Goal: Book appointment/travel/reservation

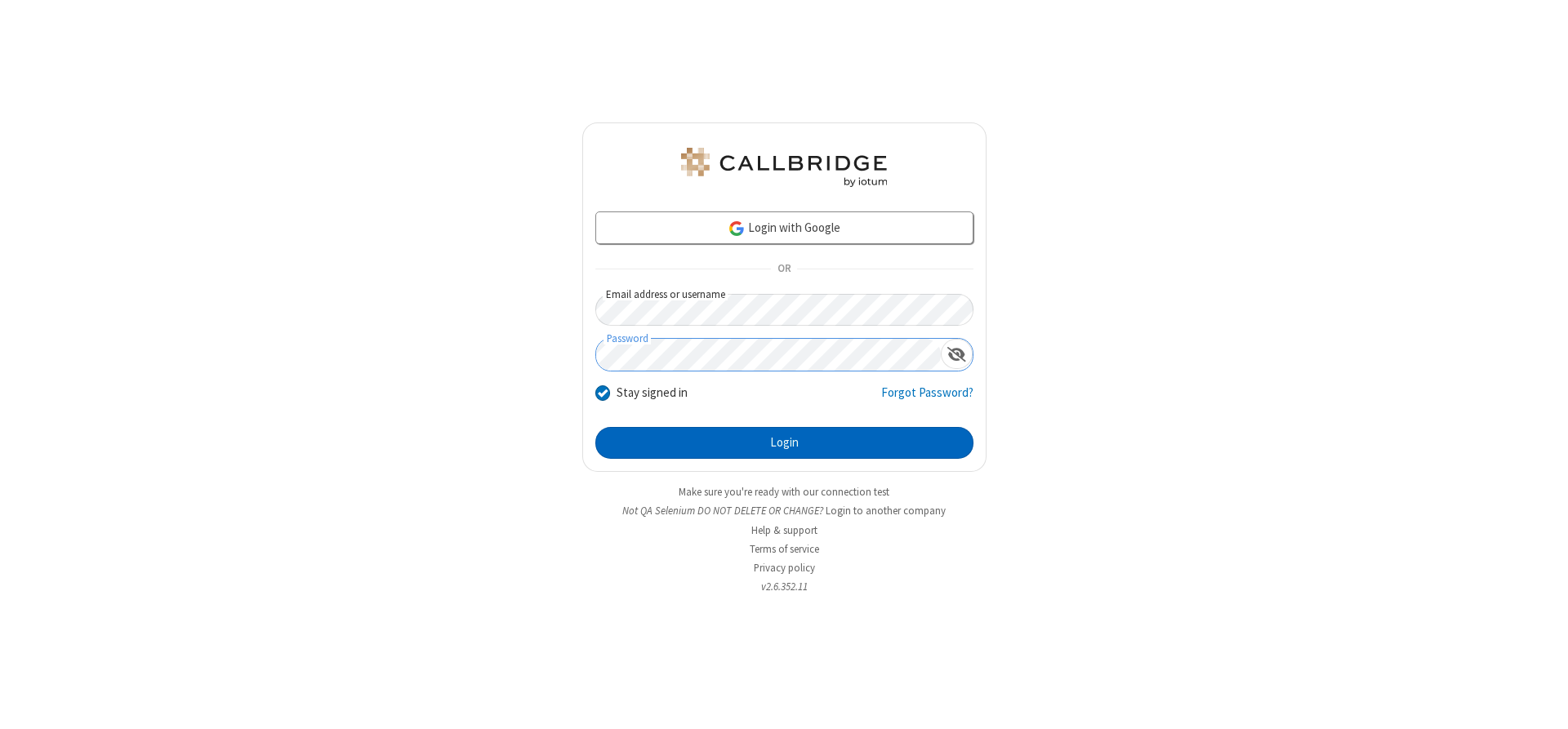
click at [784, 443] on button "Login" at bounding box center [784, 443] width 378 height 32
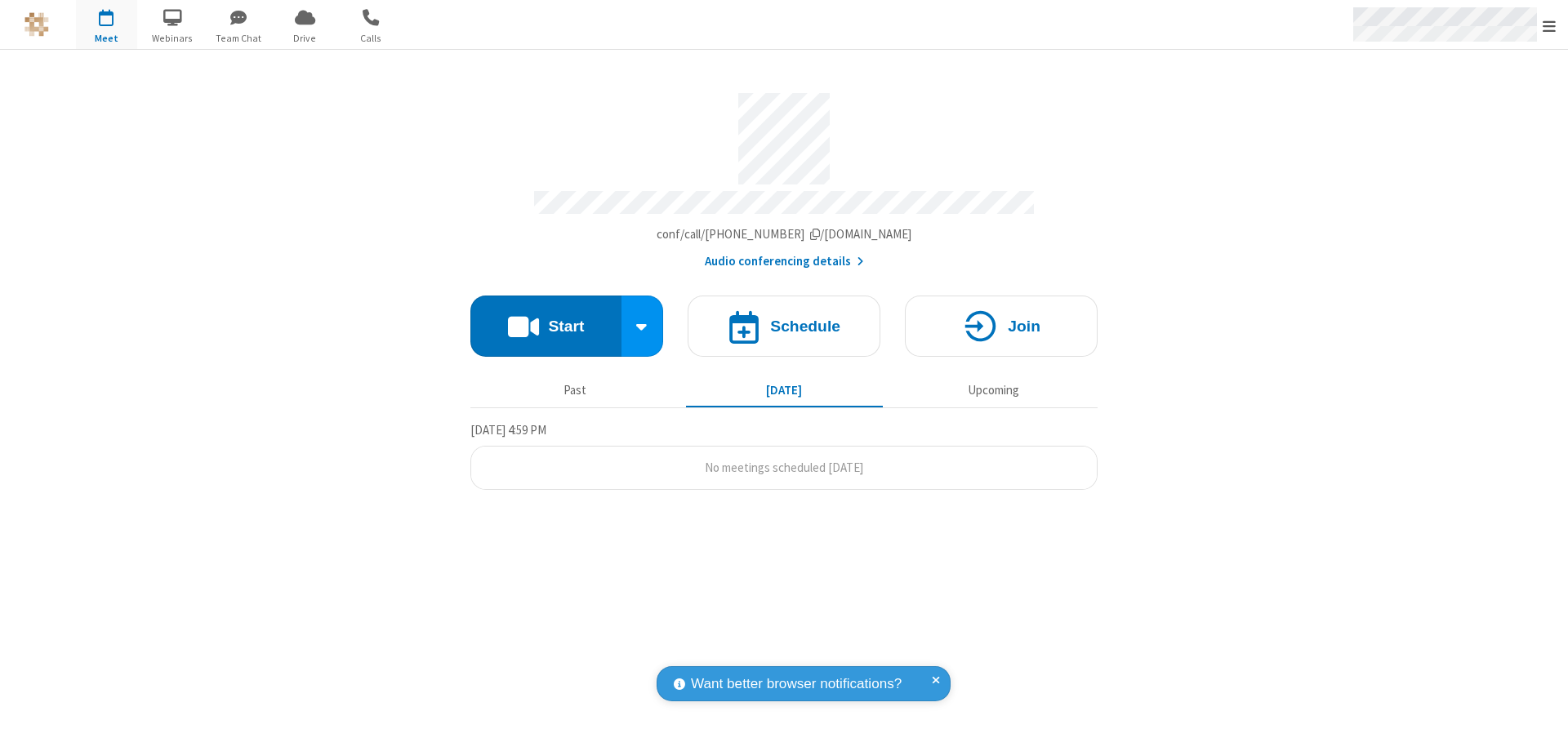
click at [1550, 25] on span "Open menu" at bounding box center [1549, 26] width 13 height 17
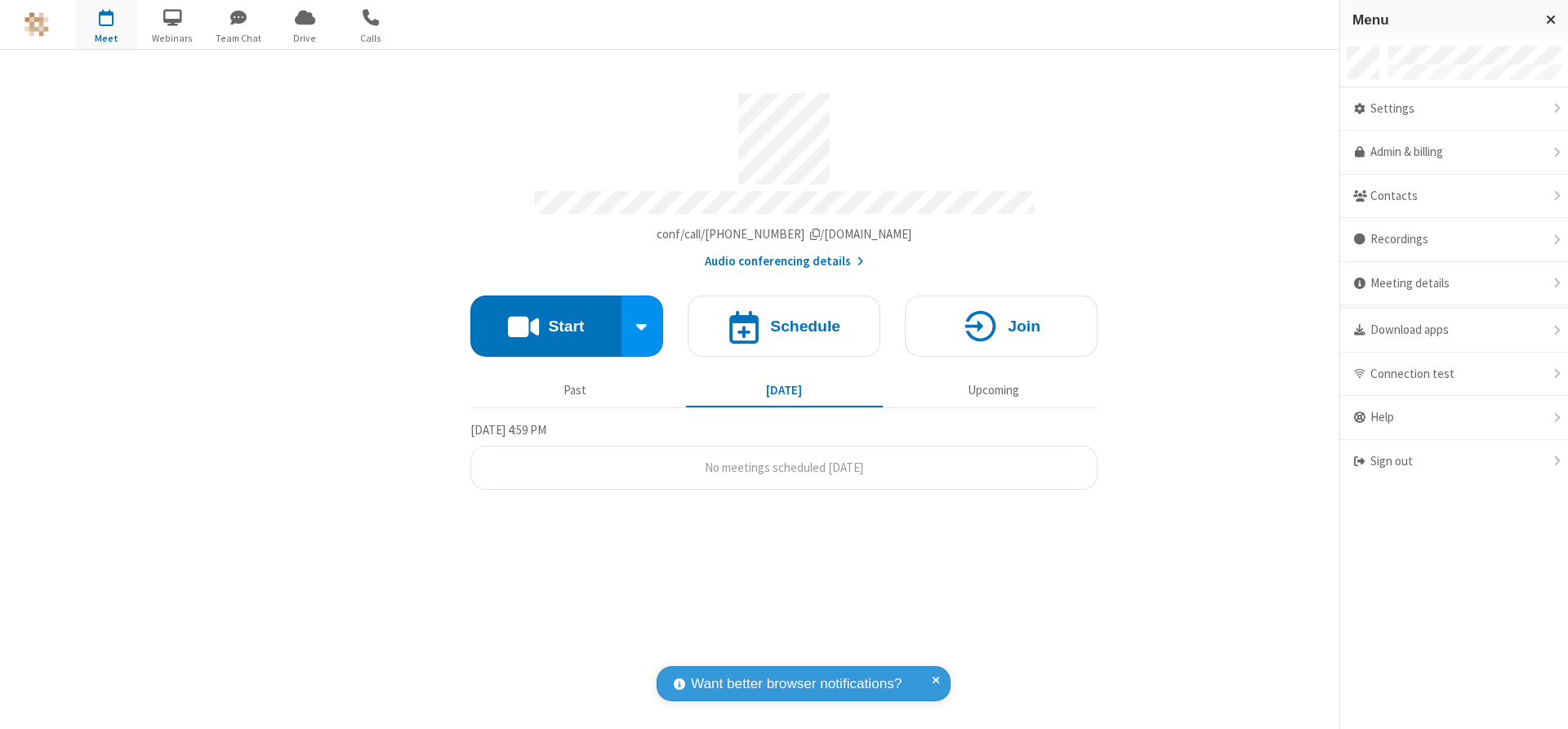
click at [107, 24] on span "button" at bounding box center [107, 17] width 61 height 28
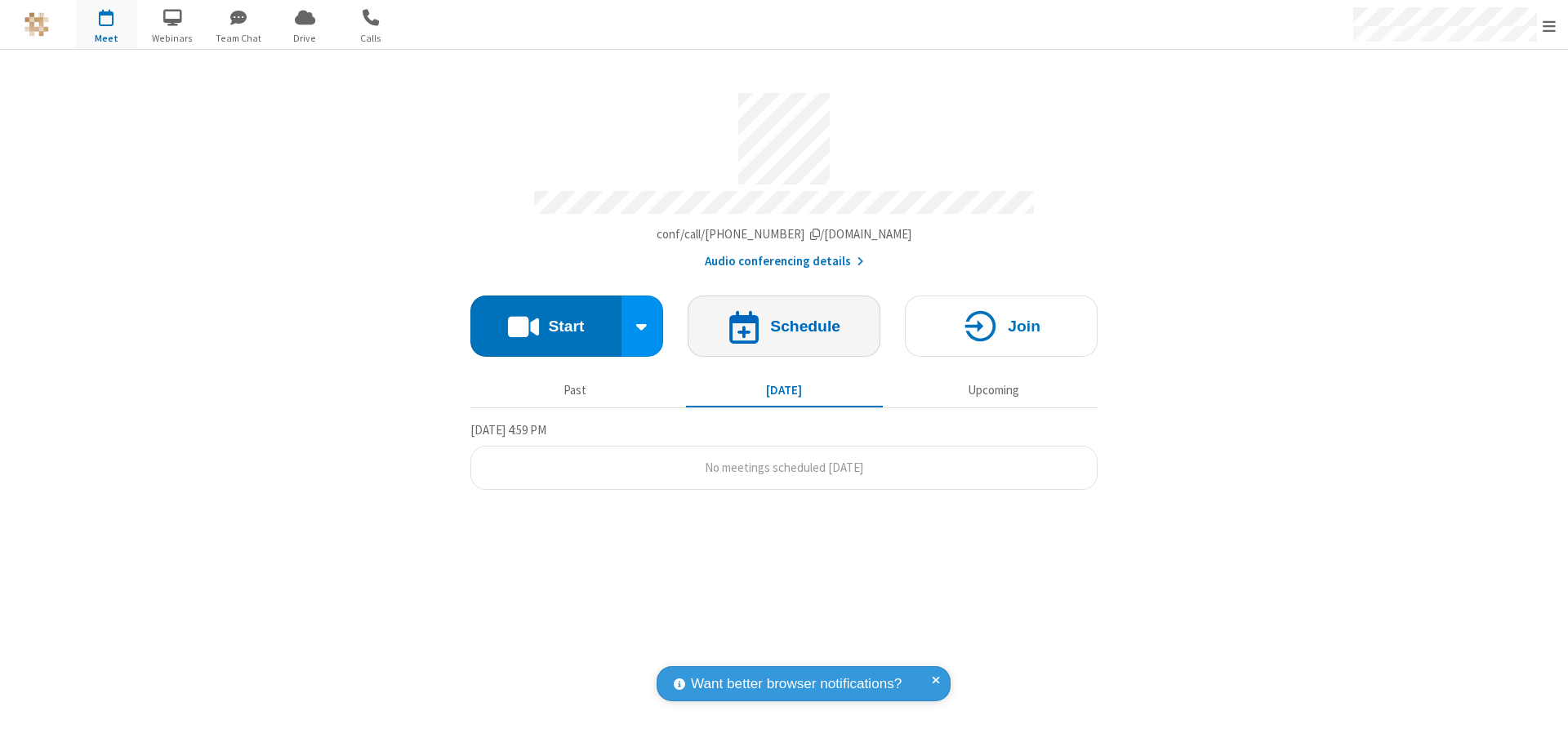
click at [784, 320] on h4 "Schedule" at bounding box center [805, 327] width 70 height 16
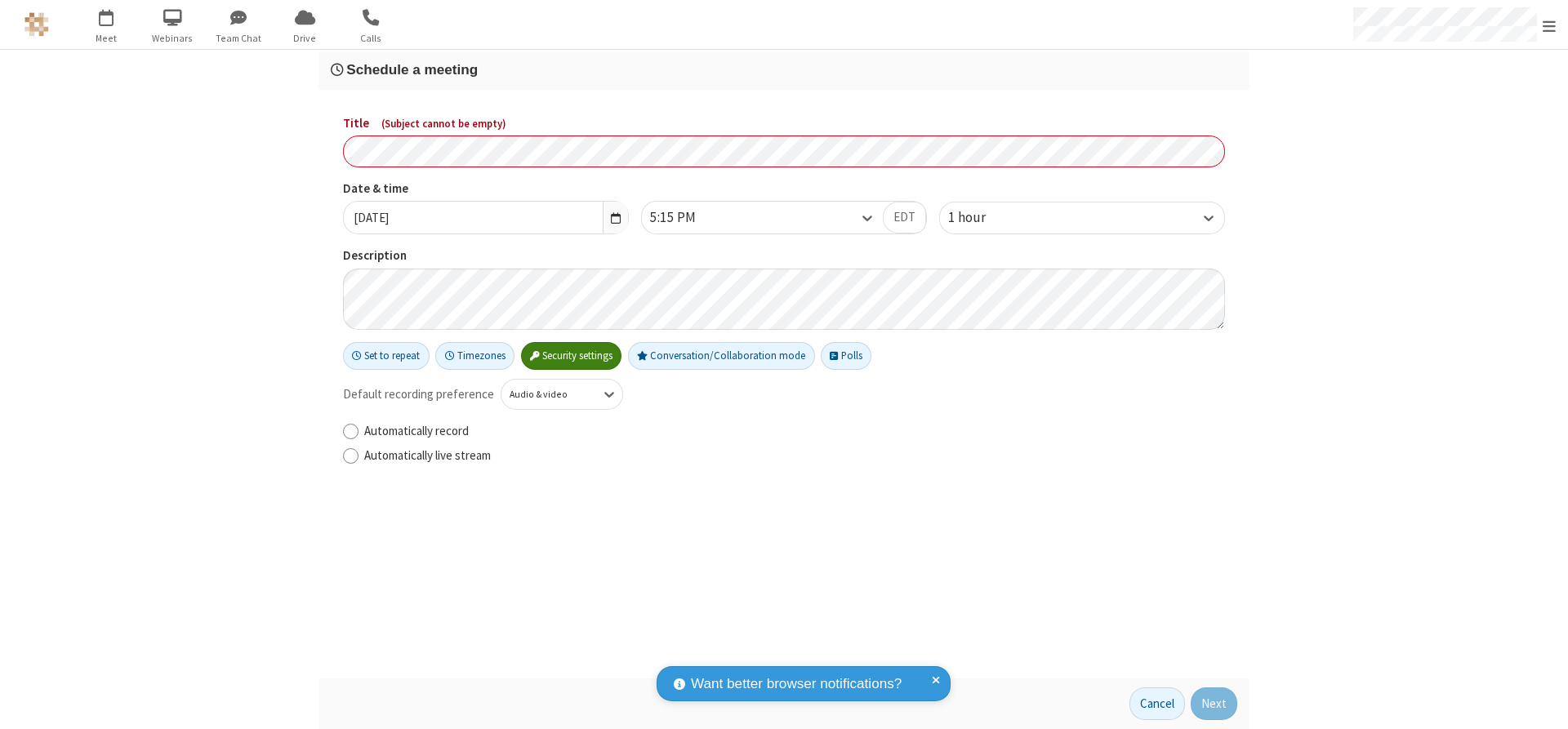
click at [784, 69] on h3 "Schedule a meeting" at bounding box center [784, 70] width 907 height 16
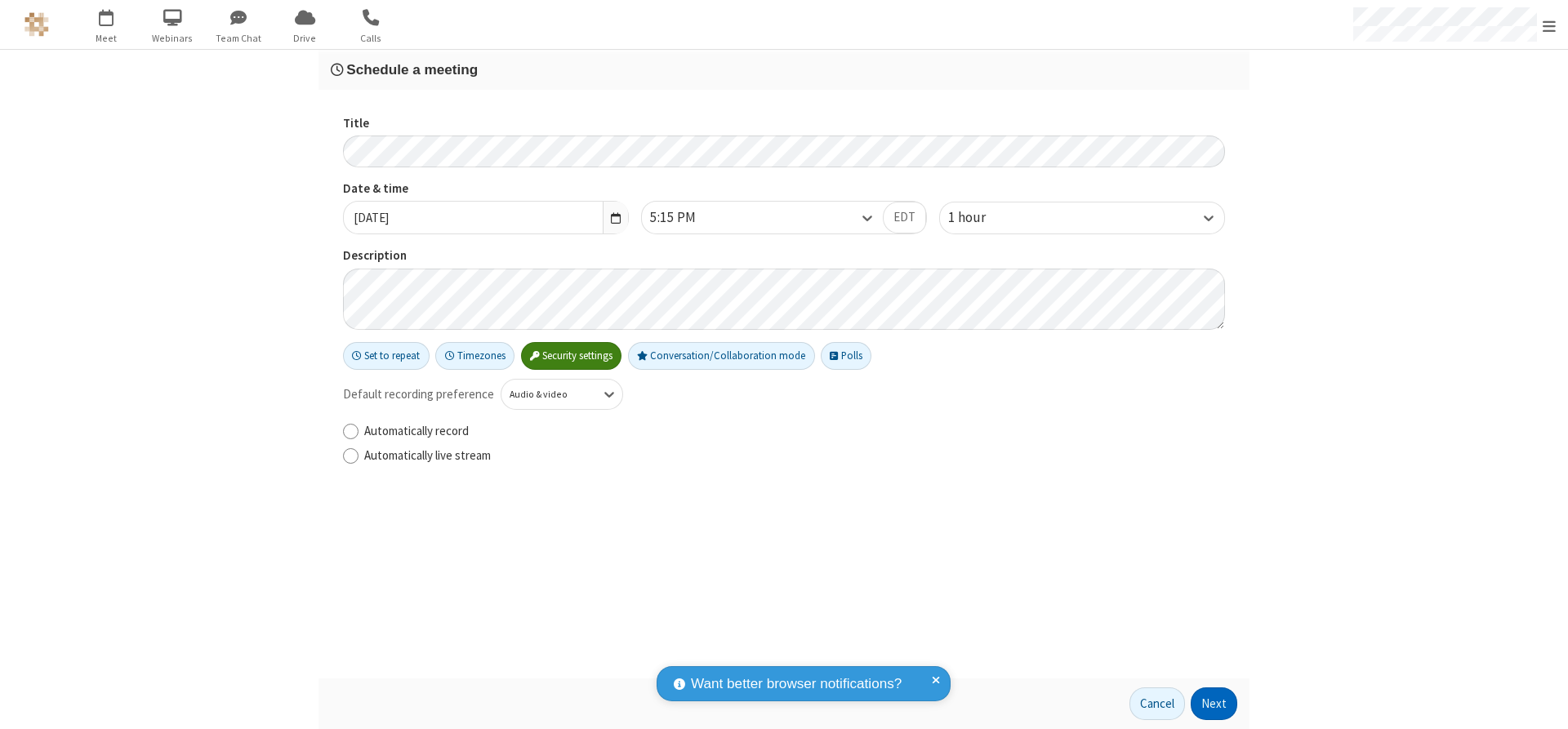
click at [1214, 704] on button "Next" at bounding box center [1213, 703] width 46 height 32
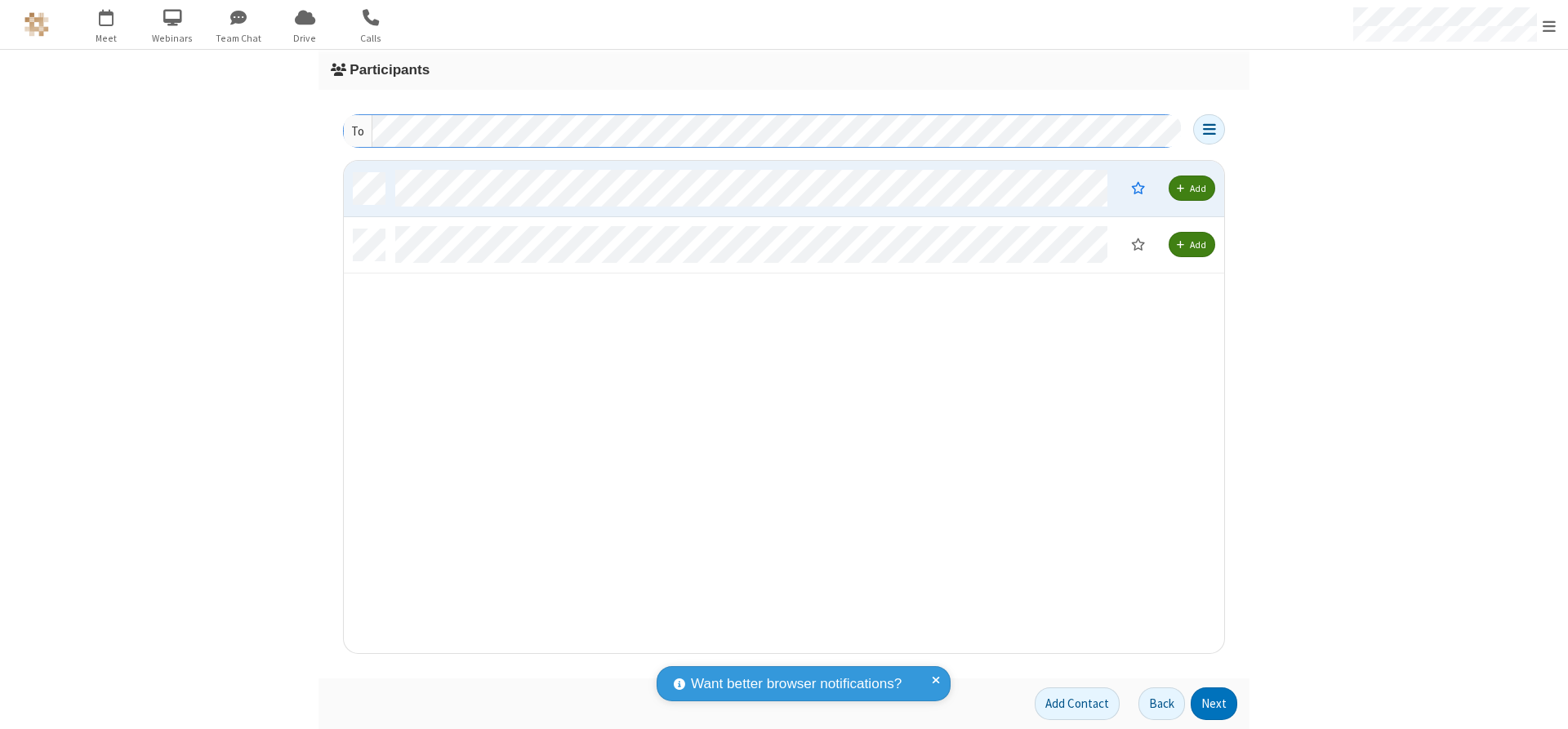
scroll to position [480, 868]
click at [1214, 704] on button "Next" at bounding box center [1213, 703] width 46 height 32
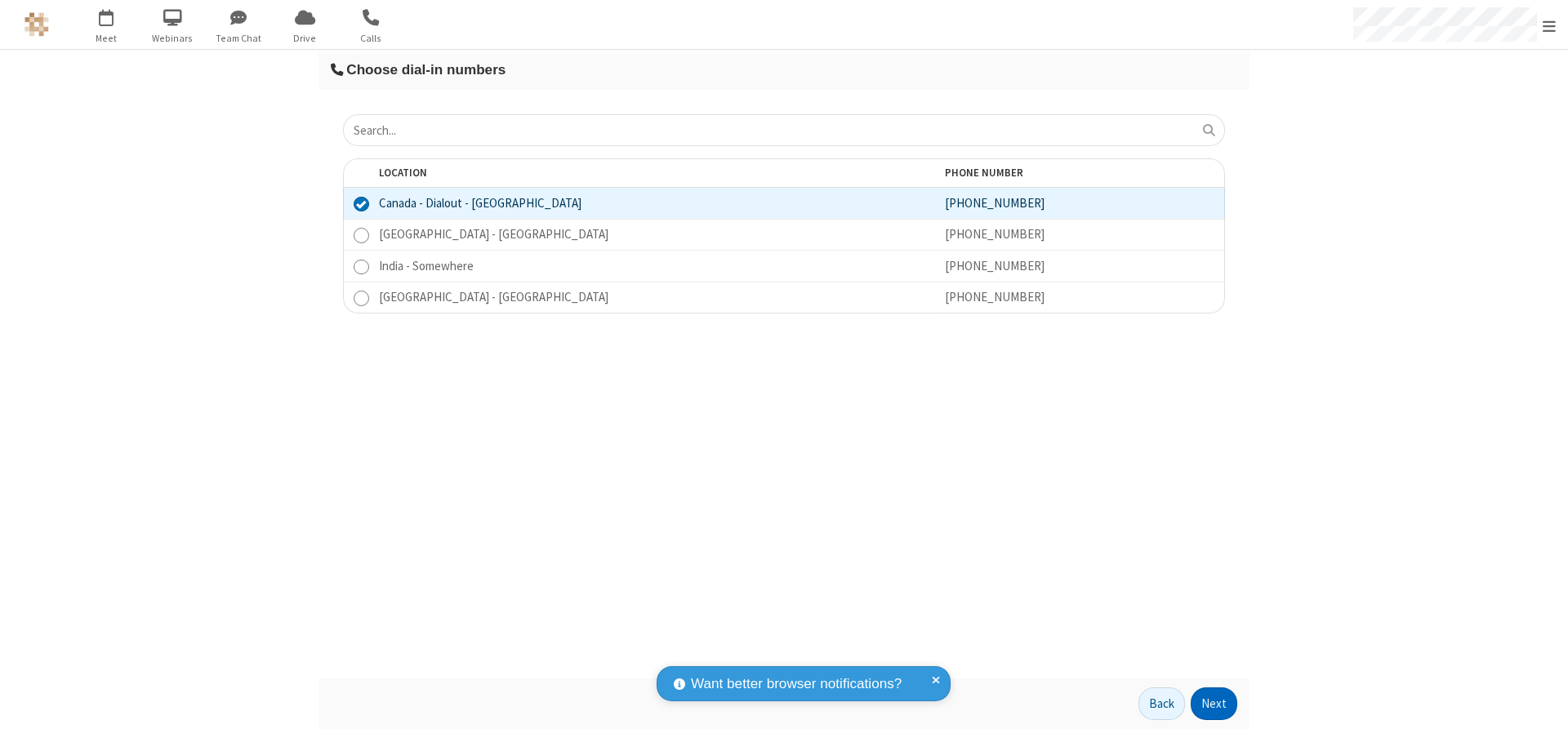
click at [1214, 704] on button "Next" at bounding box center [1213, 703] width 46 height 32
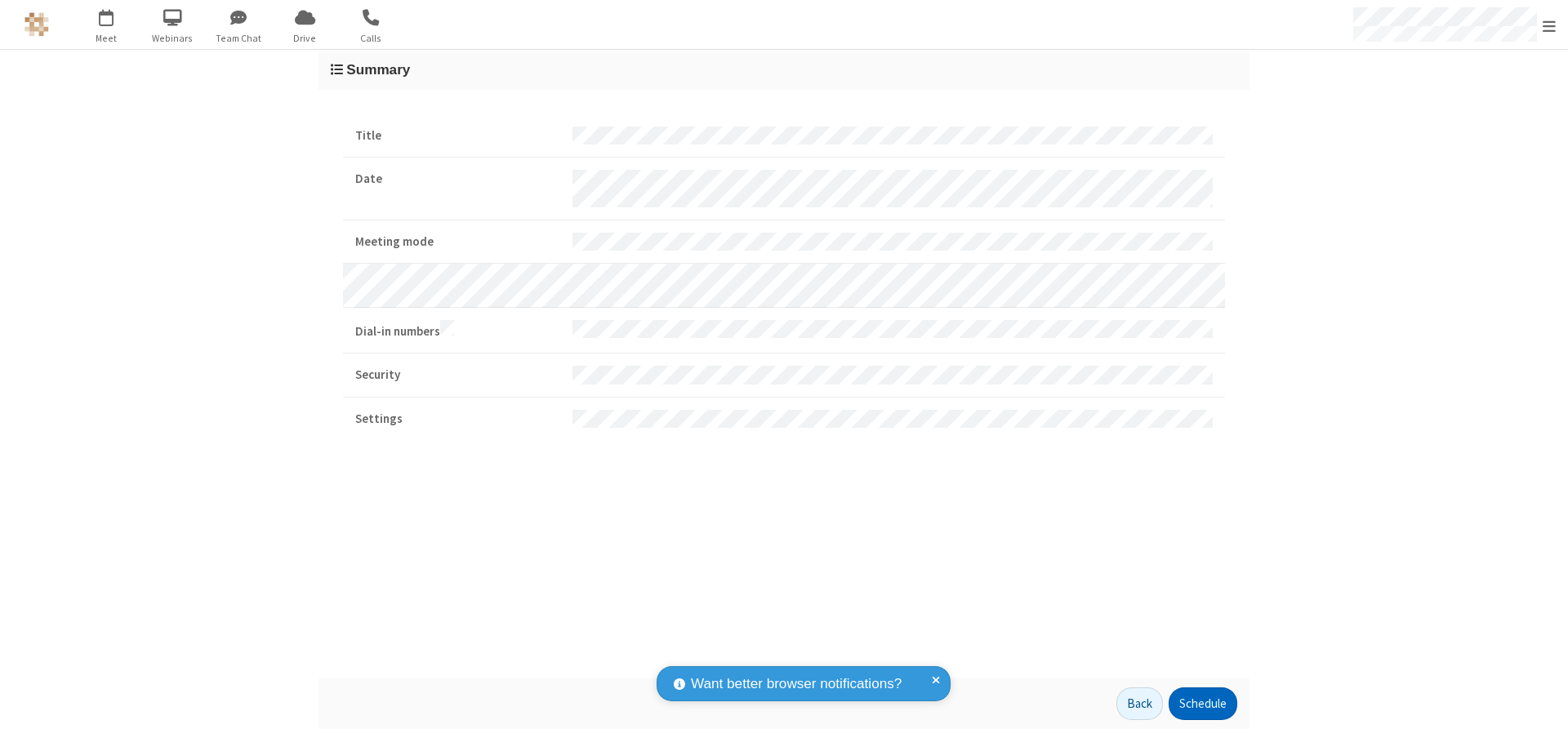
click at [1202, 704] on button "Schedule" at bounding box center [1203, 703] width 69 height 32
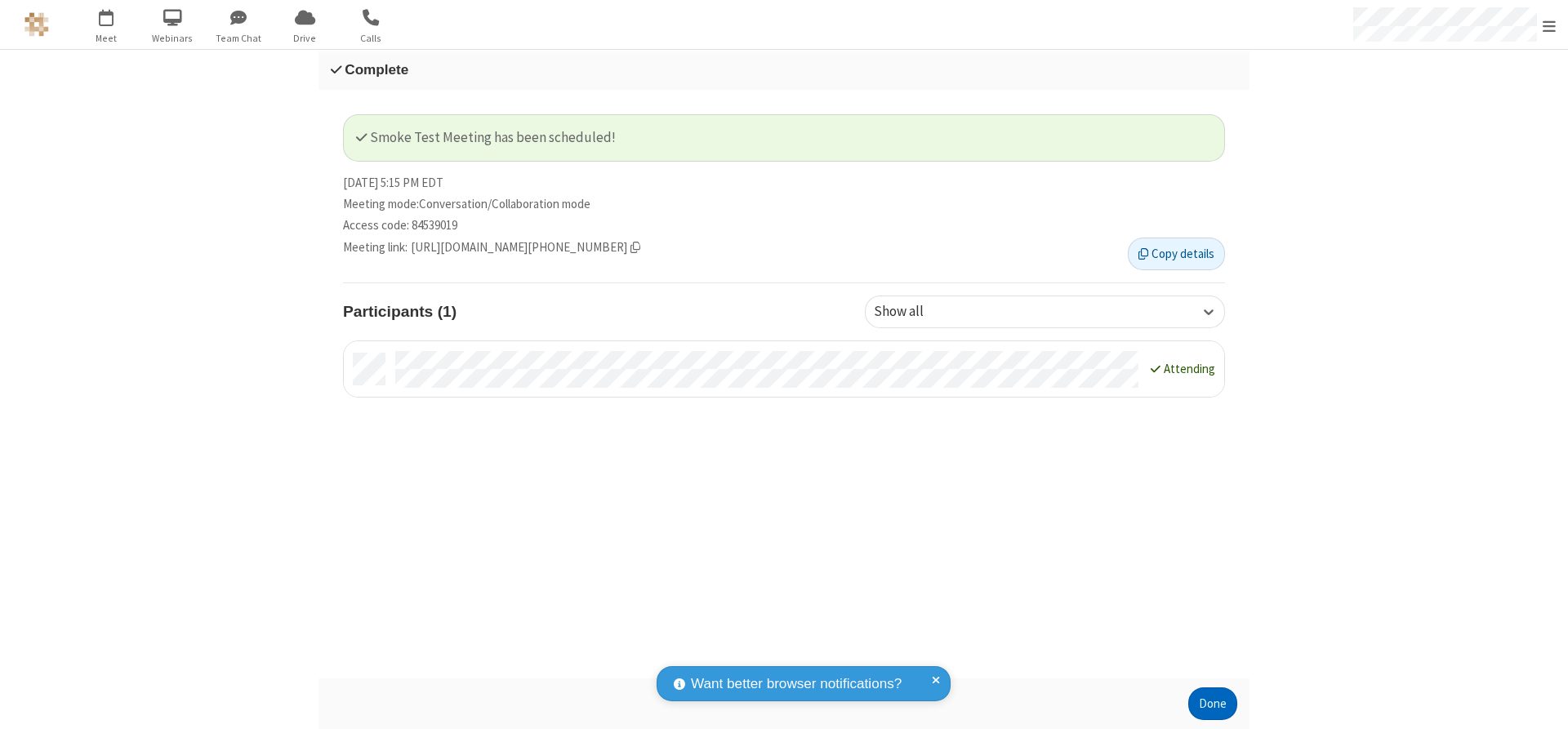
click at [1212, 704] on button "Done" at bounding box center [1212, 703] width 49 height 32
